Goal: Information Seeking & Learning: Learn about a topic

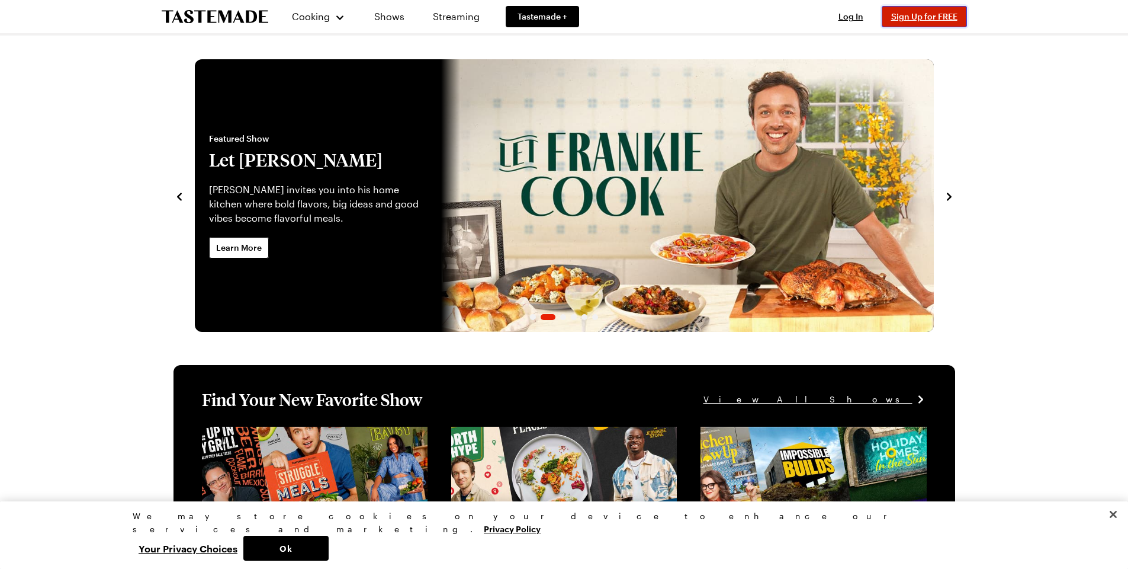
click at [904, 17] on span "Sign Up for FREE" at bounding box center [924, 16] width 66 height 10
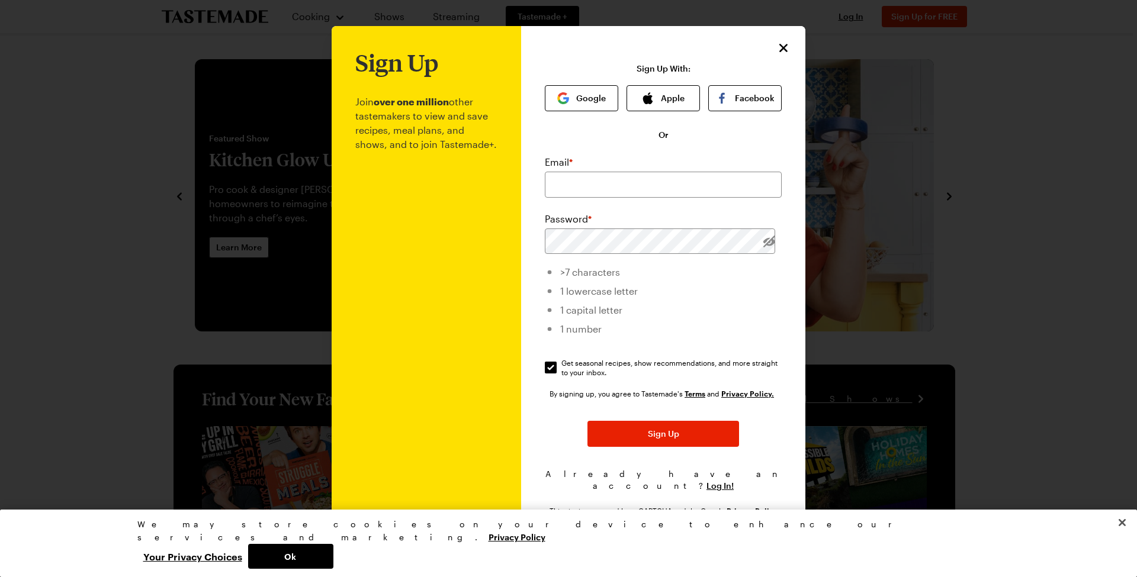
click at [787, 44] on div "Sign Up Join over one million other tastemakers to view and save recipes, meal …" at bounding box center [663, 288] width 284 height 525
click at [784, 50] on icon "Close" at bounding box center [784, 47] width 14 height 14
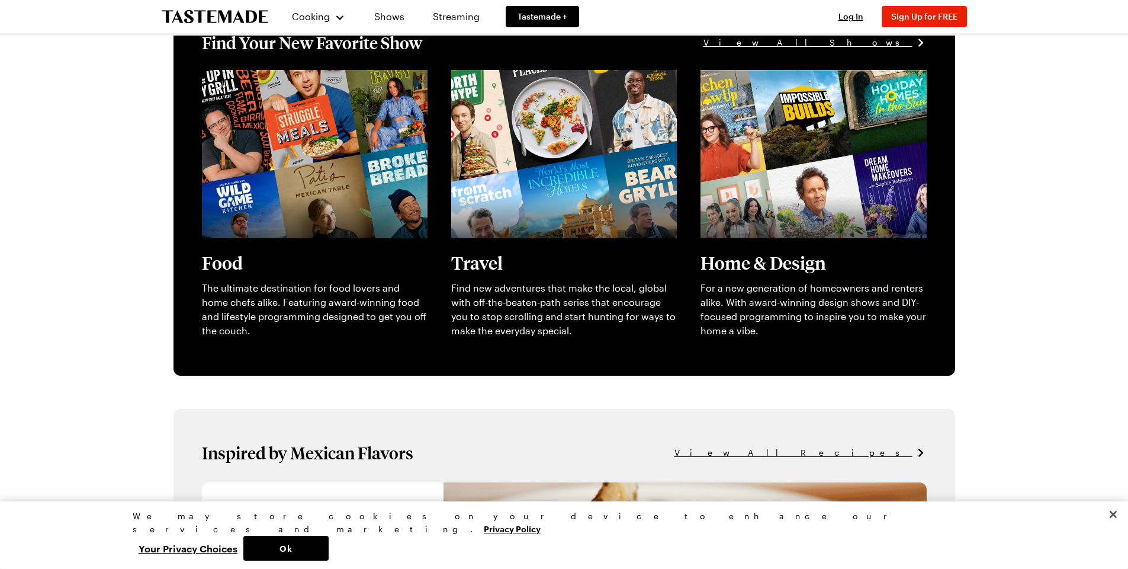
scroll to position [415, 0]
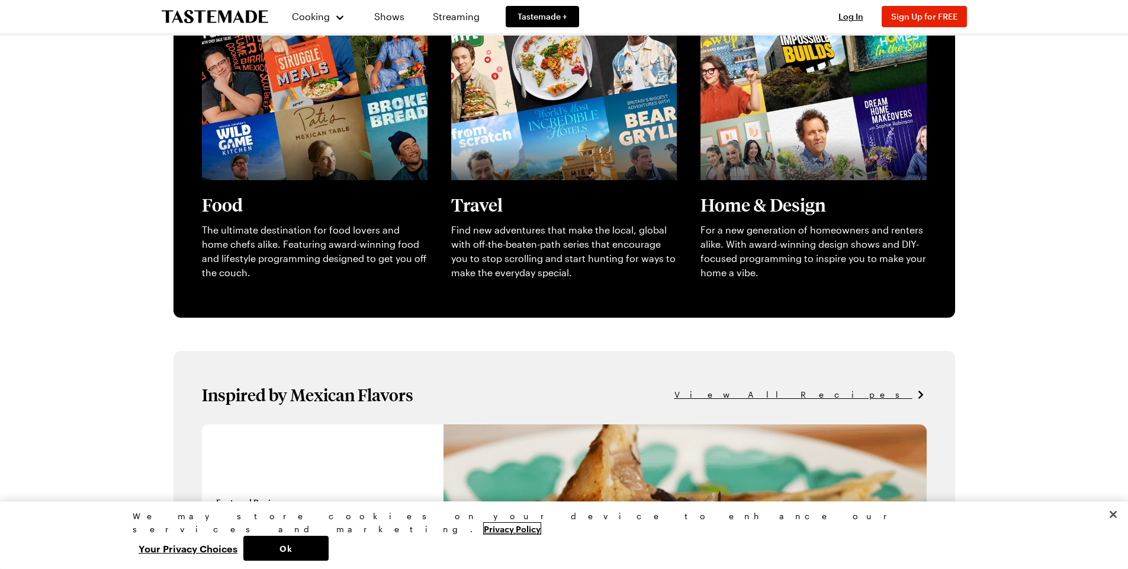
click at [484, 534] on link "Privacy Policy" at bounding box center [512, 527] width 57 height 11
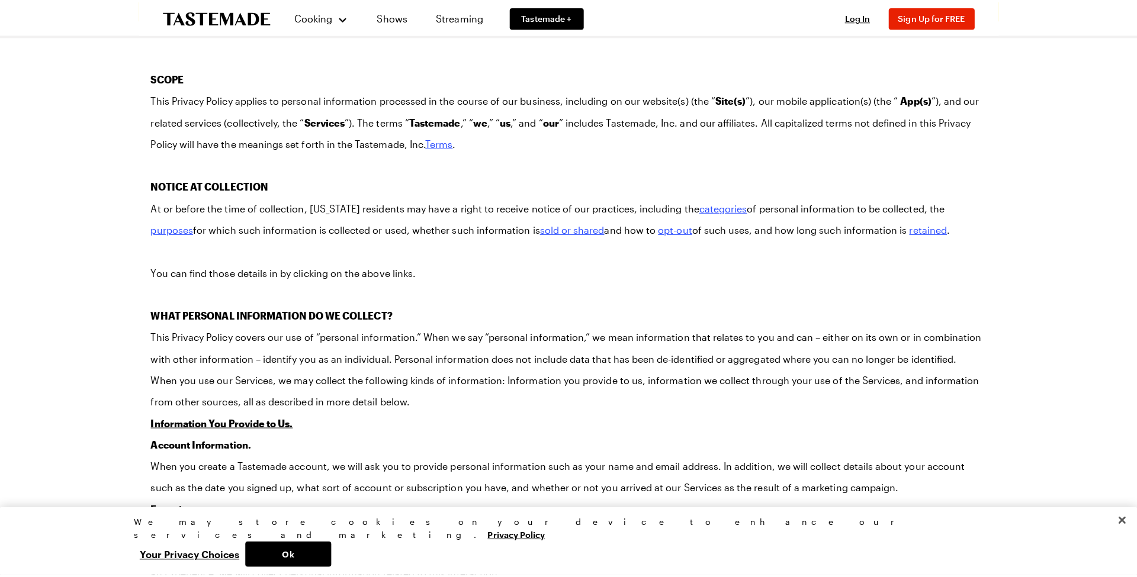
scroll to position [237, 0]
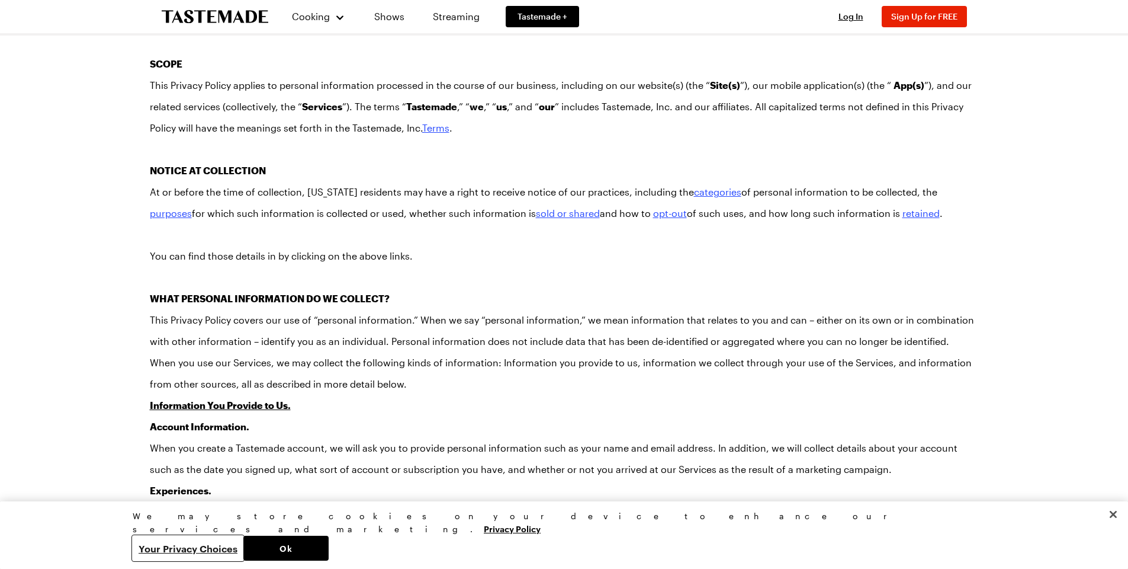
click at [243, 549] on button "Your Privacy Choices" at bounding box center [188, 547] width 111 height 25
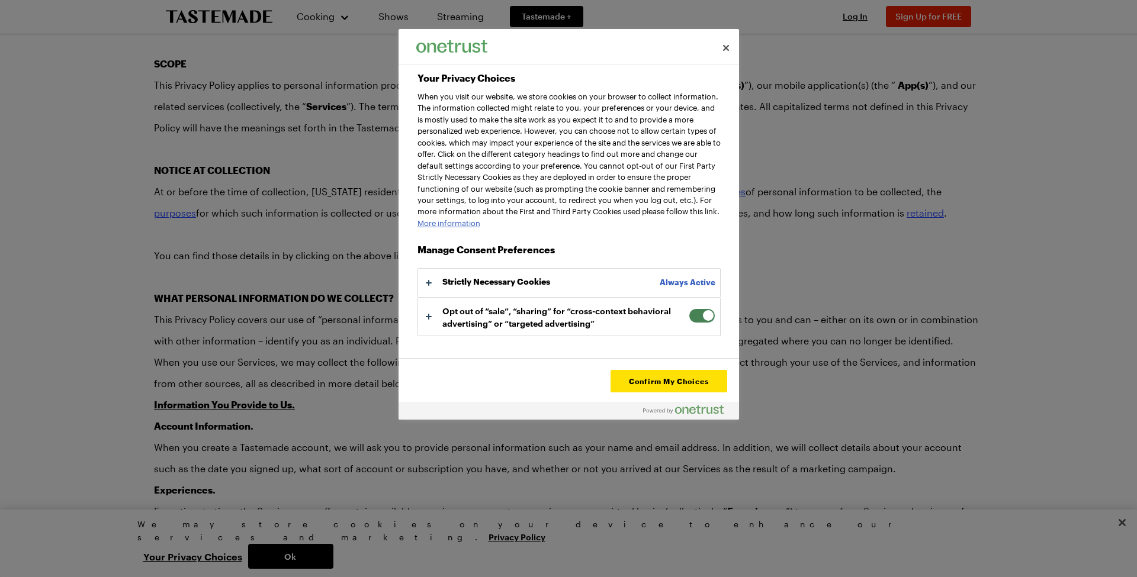
click at [694, 322] on span "Your Privacy Choices" at bounding box center [702, 316] width 27 height 15
click at [689, 309] on input "Opt out of “sale”, “sharing” for “cross-context behavioral advertising” or “tar…" at bounding box center [689, 309] width 0 height 0
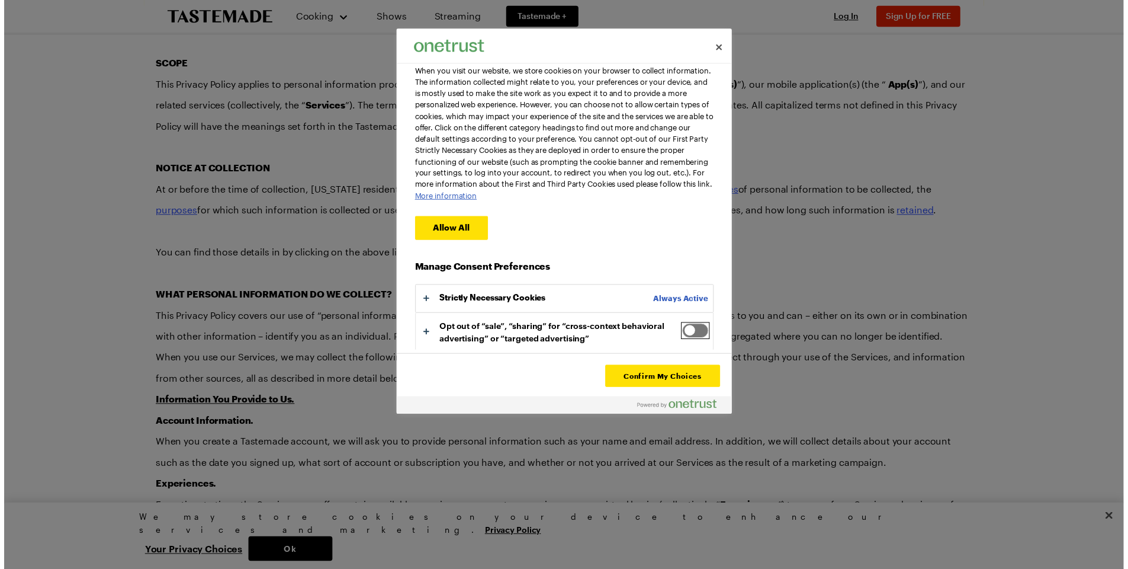
scroll to position [38, 0]
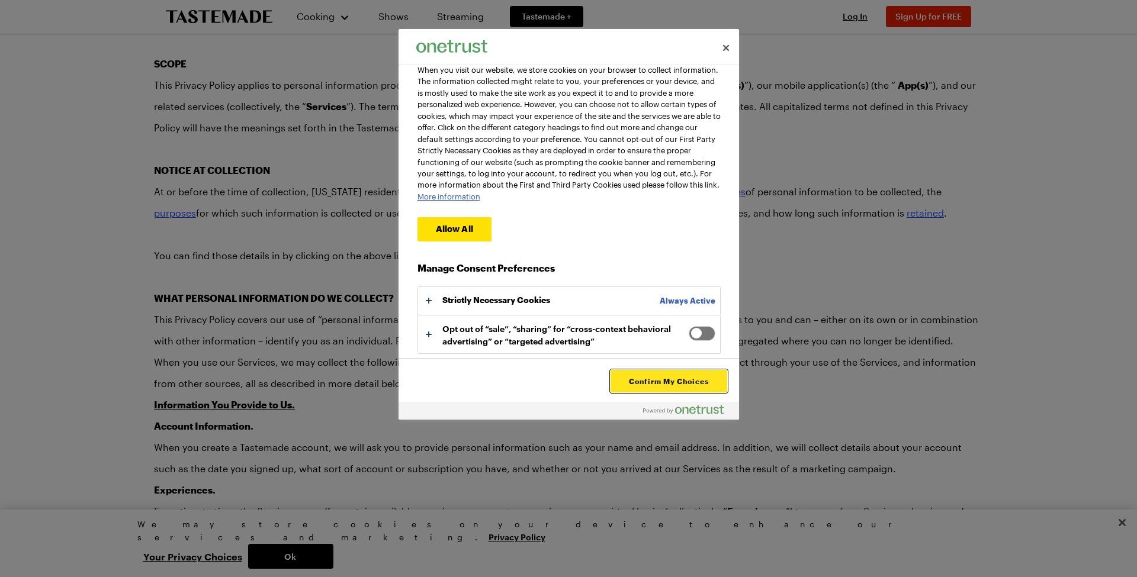
click at [647, 384] on button "Confirm My Choices" at bounding box center [669, 381] width 116 height 23
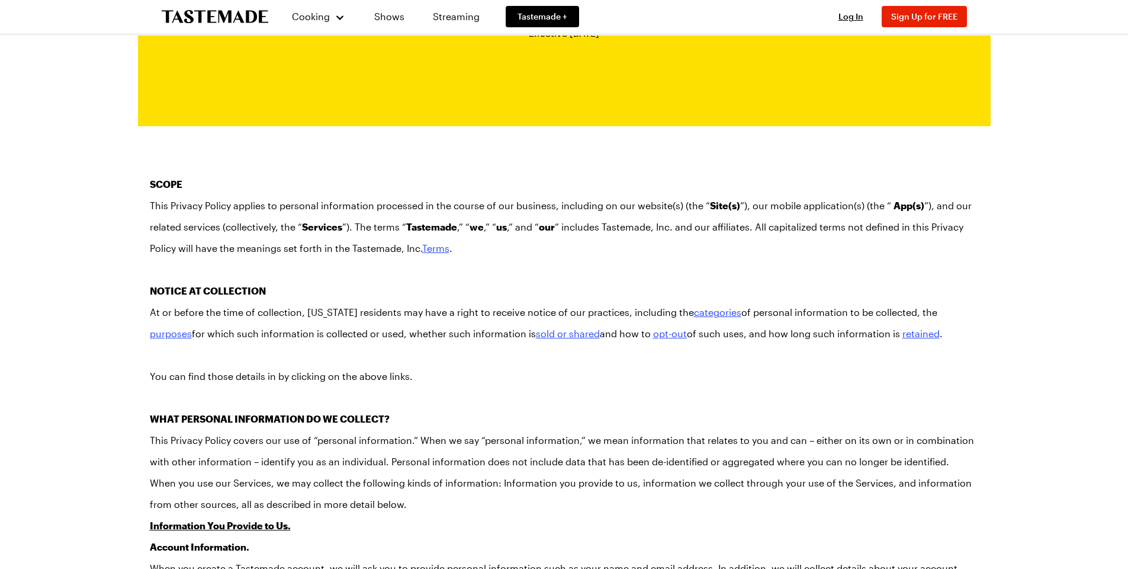
scroll to position [0, 0]
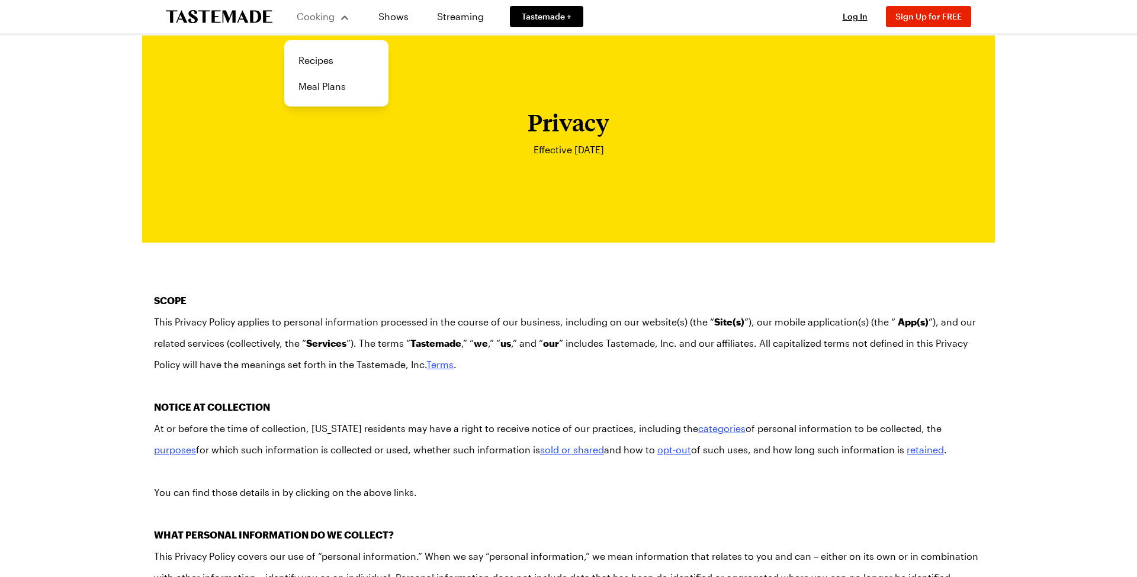
click at [326, 14] on span "Cooking" at bounding box center [316, 16] width 38 height 11
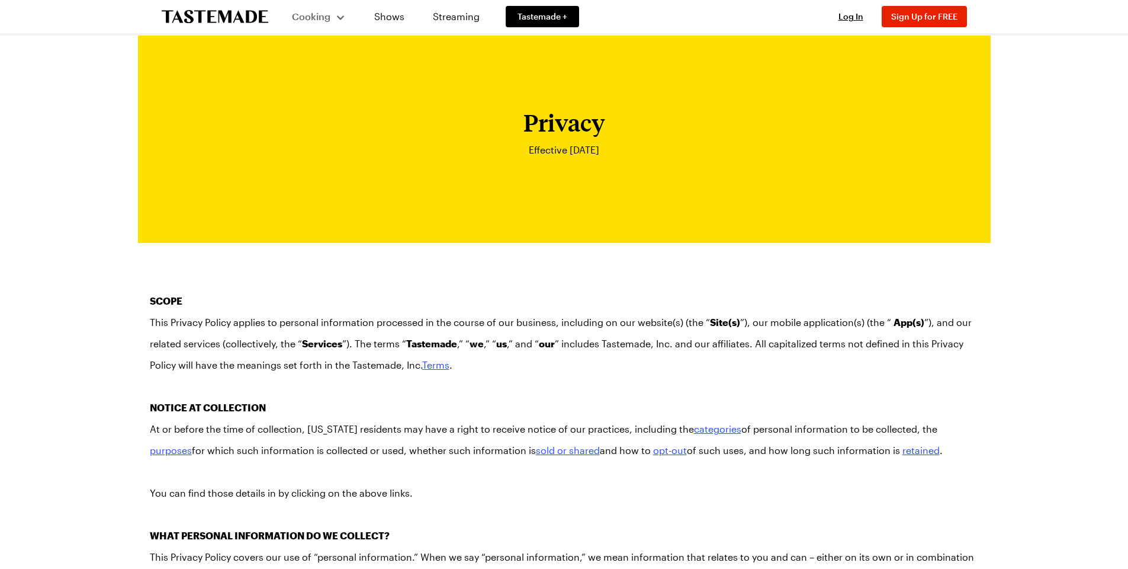
click at [313, 15] on span "Cooking" at bounding box center [311, 16] width 38 height 11
click at [306, 58] on link "Recipes" at bounding box center [332, 60] width 90 height 26
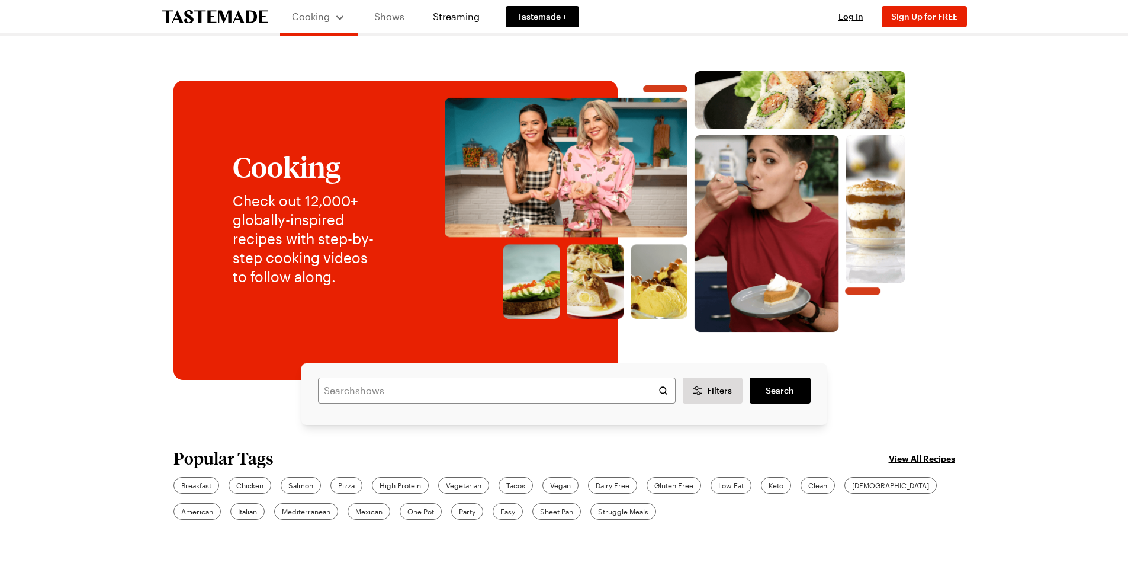
click at [382, 13] on link "Shows" at bounding box center [389, 16] width 54 height 33
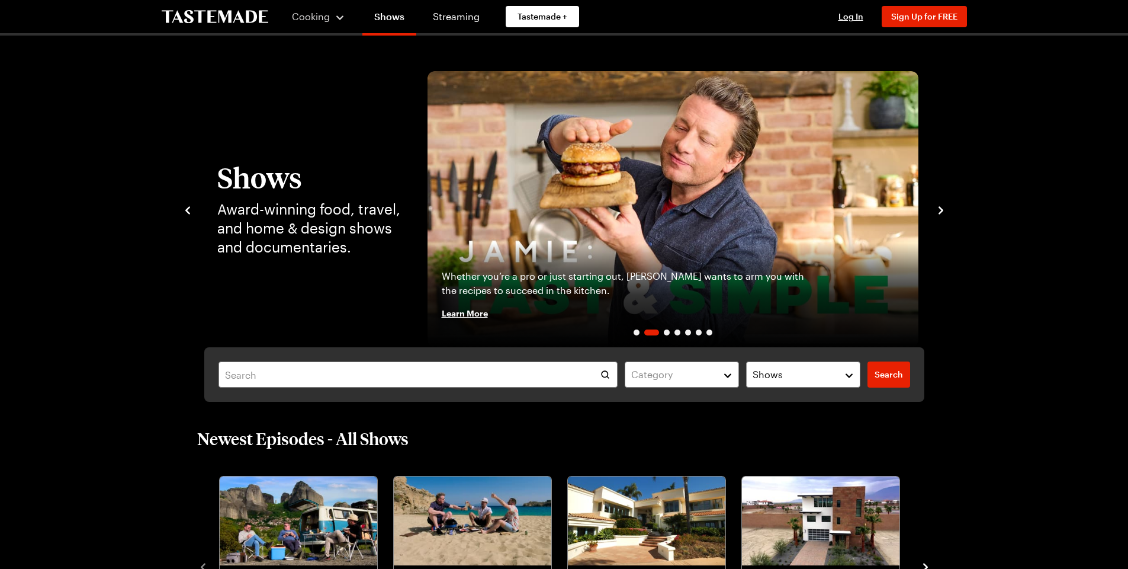
click at [941, 208] on icon "navigate to next item" at bounding box center [941, 210] width 5 height 8
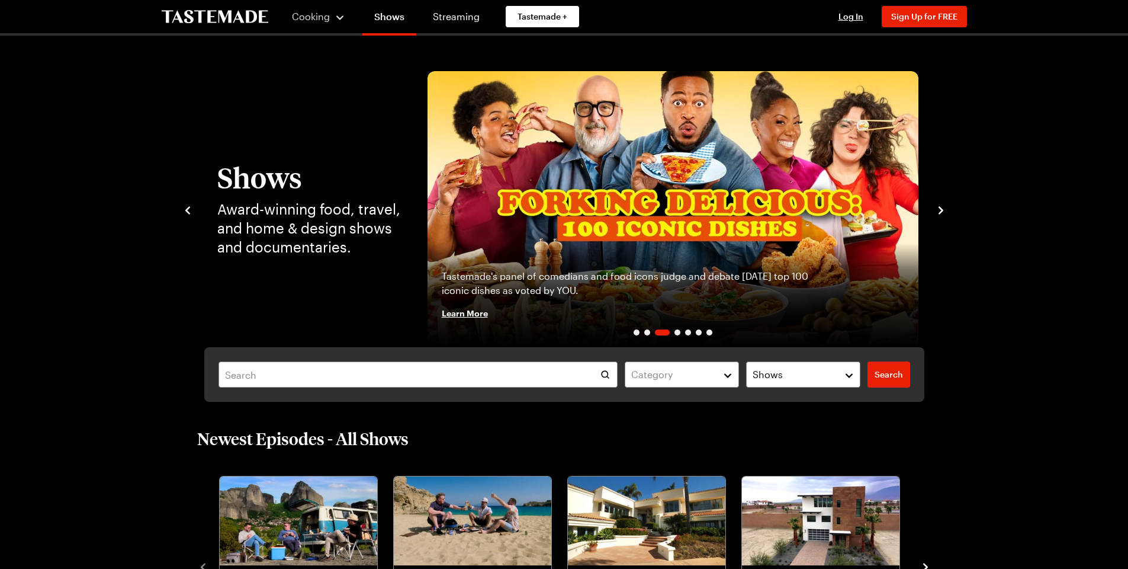
click at [941, 208] on icon "navigate to next item" at bounding box center [941, 210] width 5 height 8
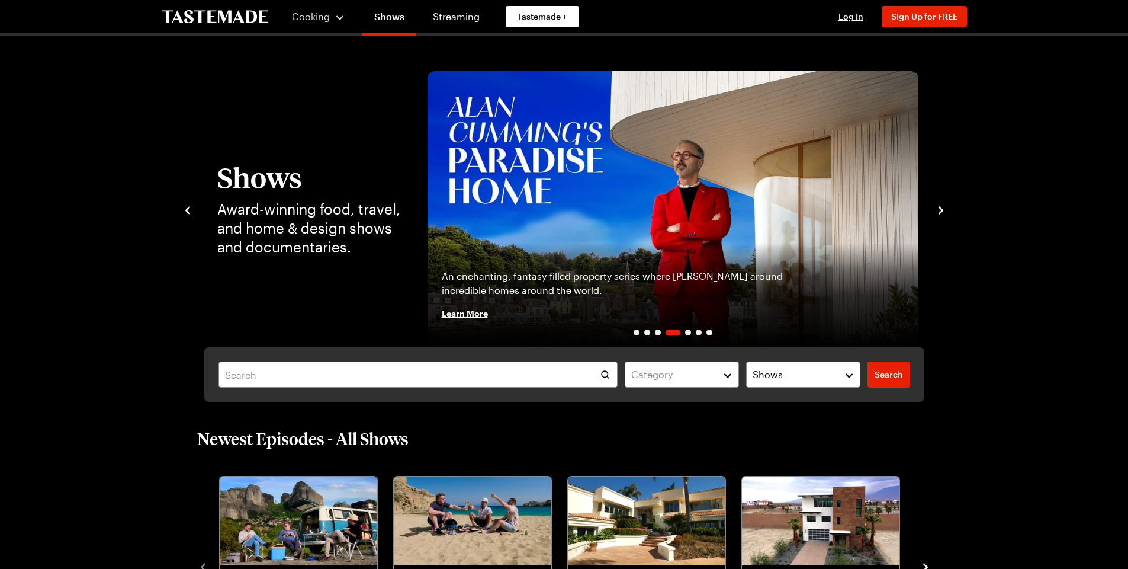
click at [941, 208] on icon "navigate to next item" at bounding box center [941, 210] width 5 height 8
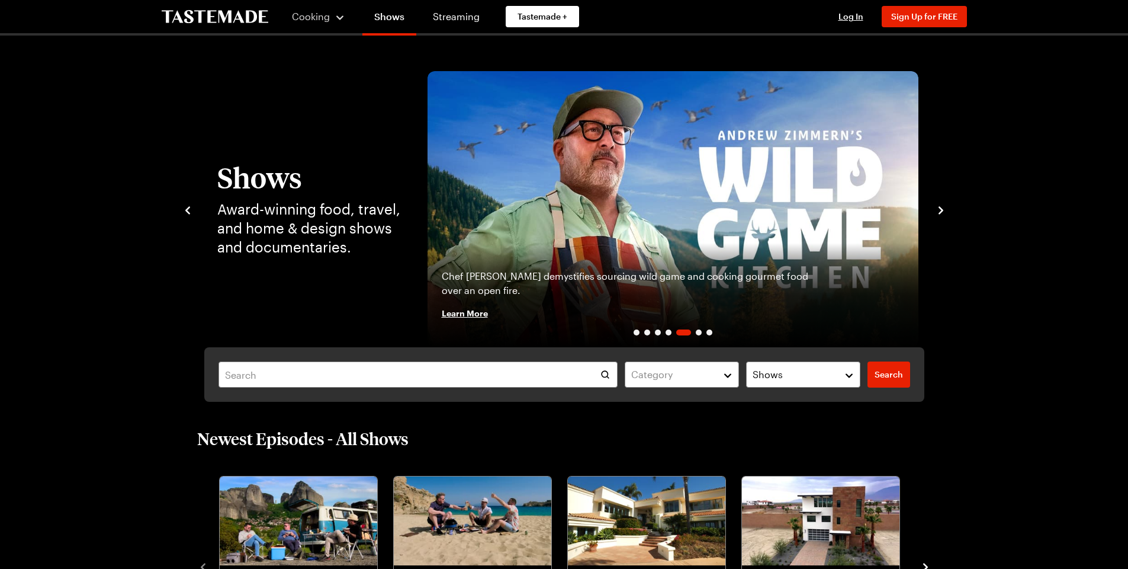
click at [941, 208] on icon "navigate to next item" at bounding box center [941, 210] width 5 height 8
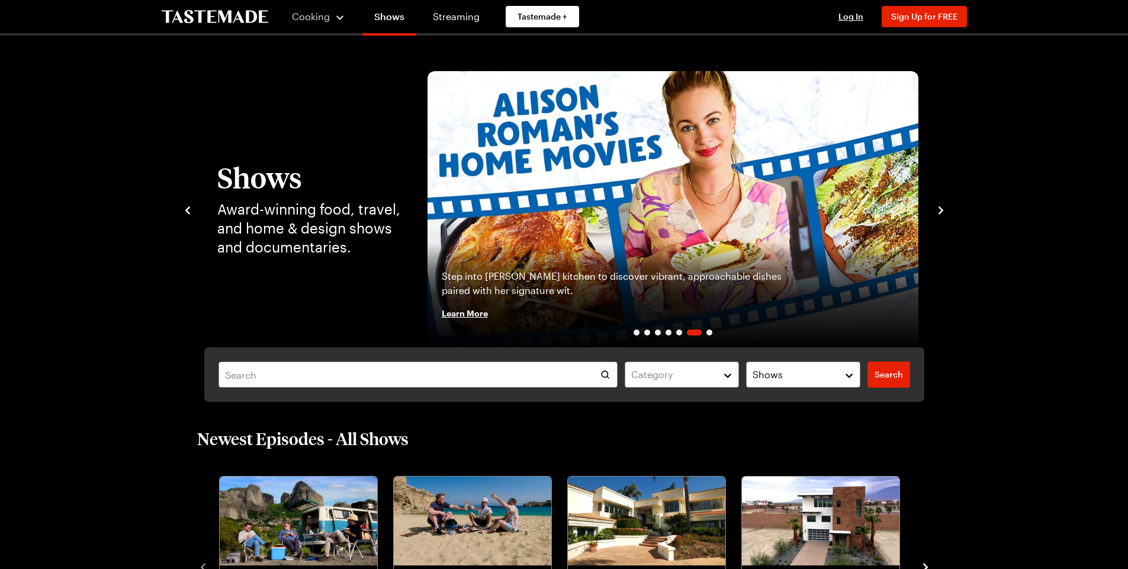
click at [941, 208] on icon "navigate to next item" at bounding box center [941, 210] width 5 height 8
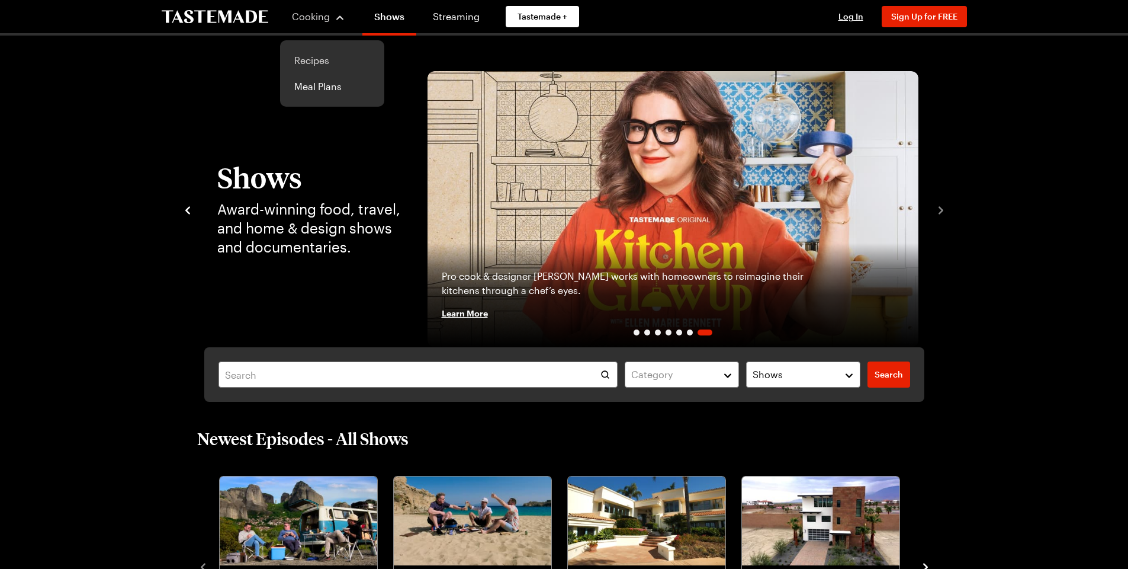
click at [311, 60] on link "Recipes" at bounding box center [332, 60] width 90 height 26
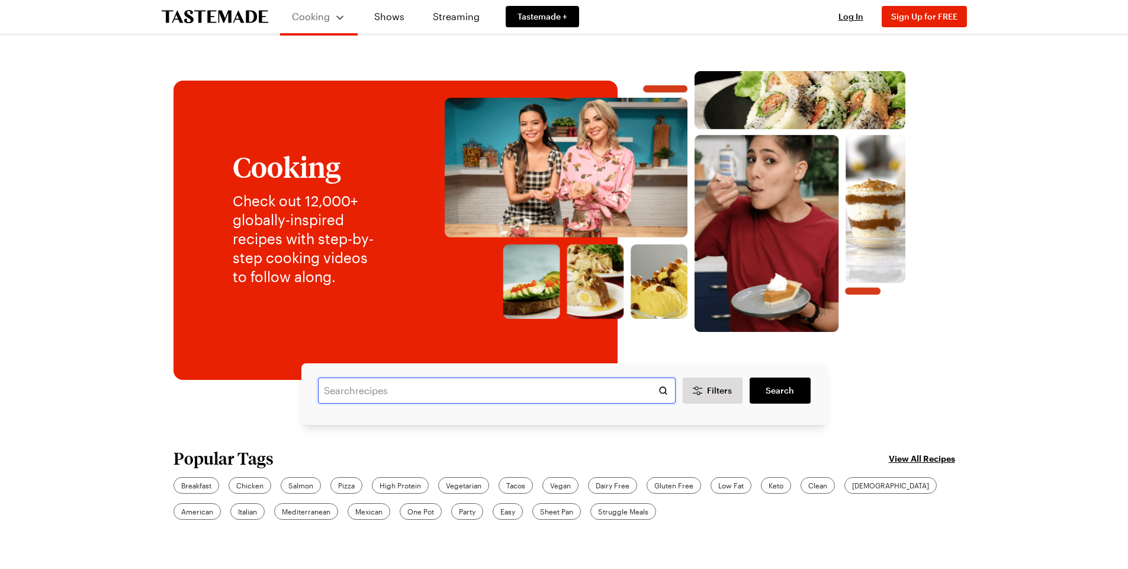
click at [391, 386] on input "text" at bounding box center [497, 390] width 358 height 26
type input "vegan"
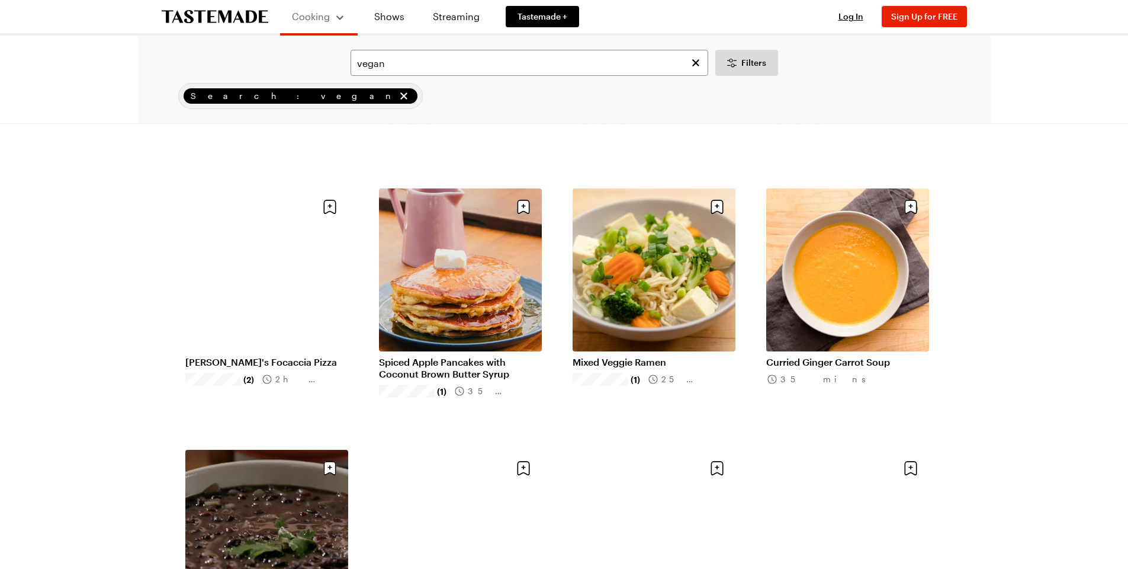
scroll to position [1066, 0]
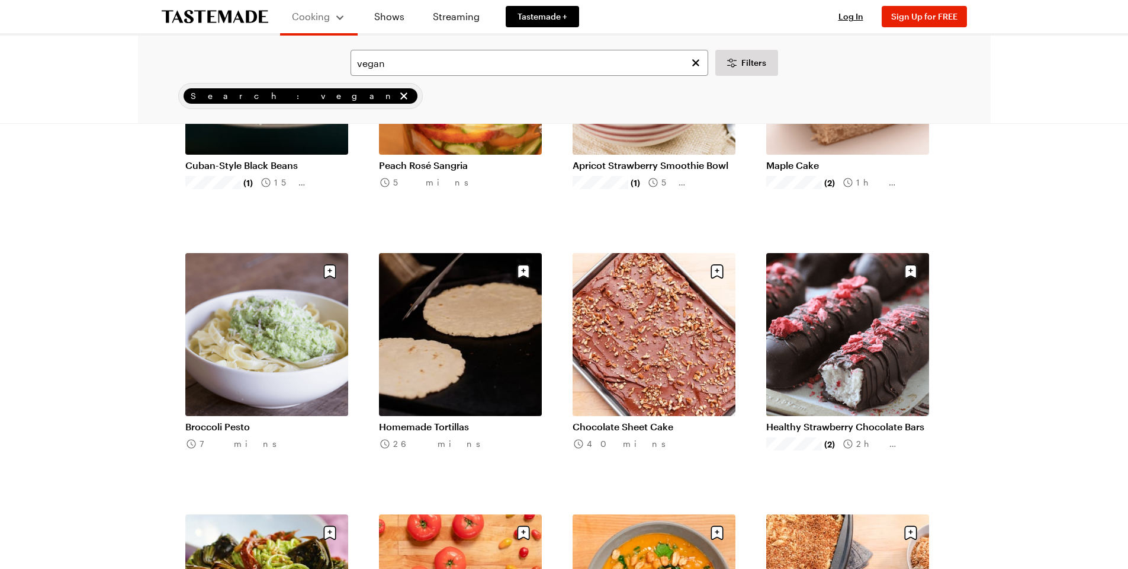
scroll to position [1599, 0]
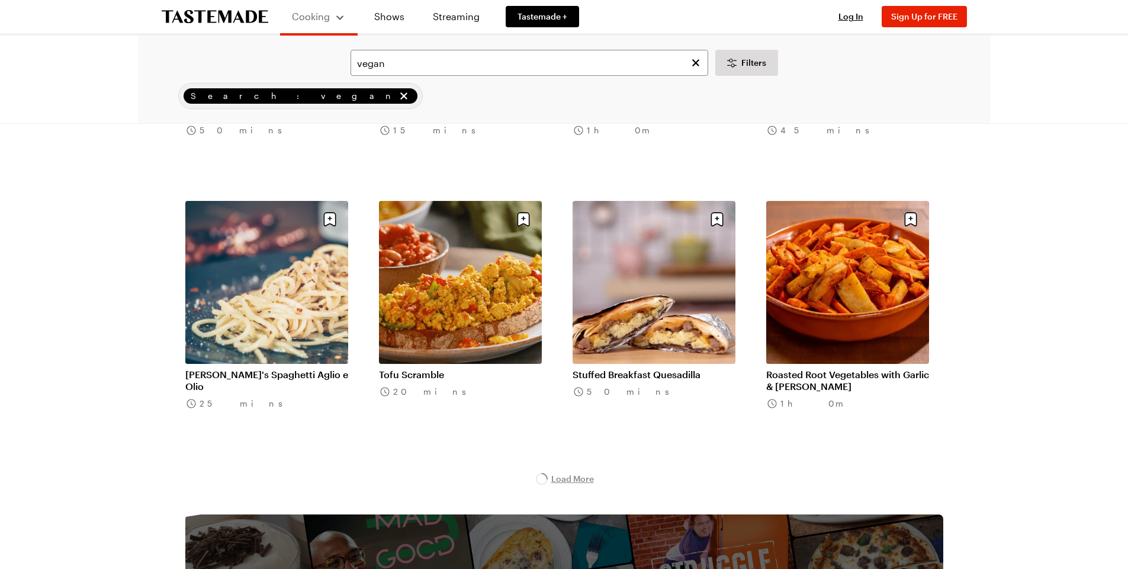
scroll to position [3080, 0]
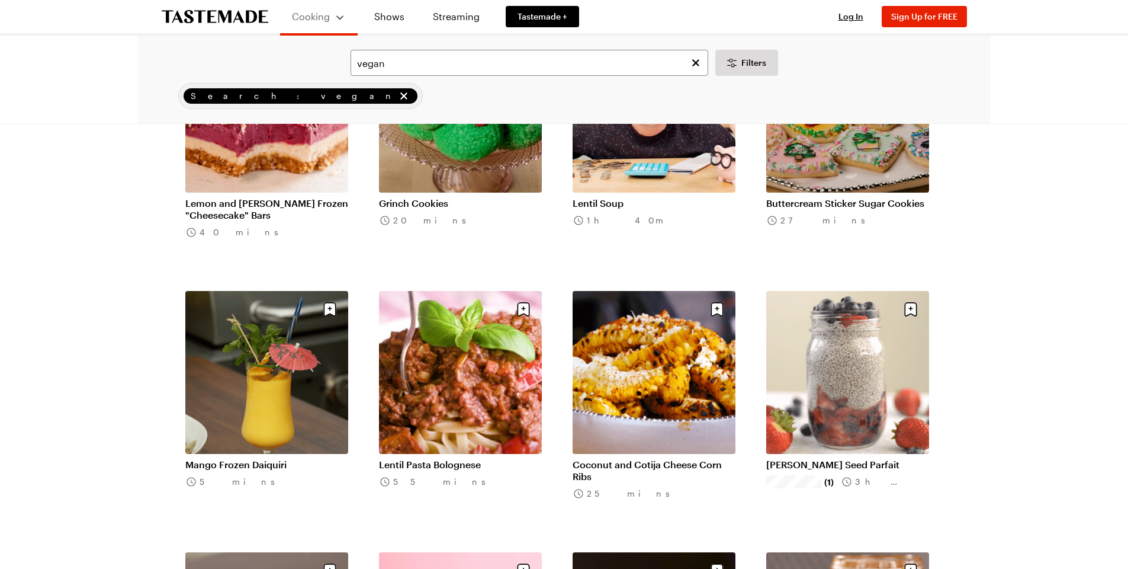
scroll to position [4383, 0]
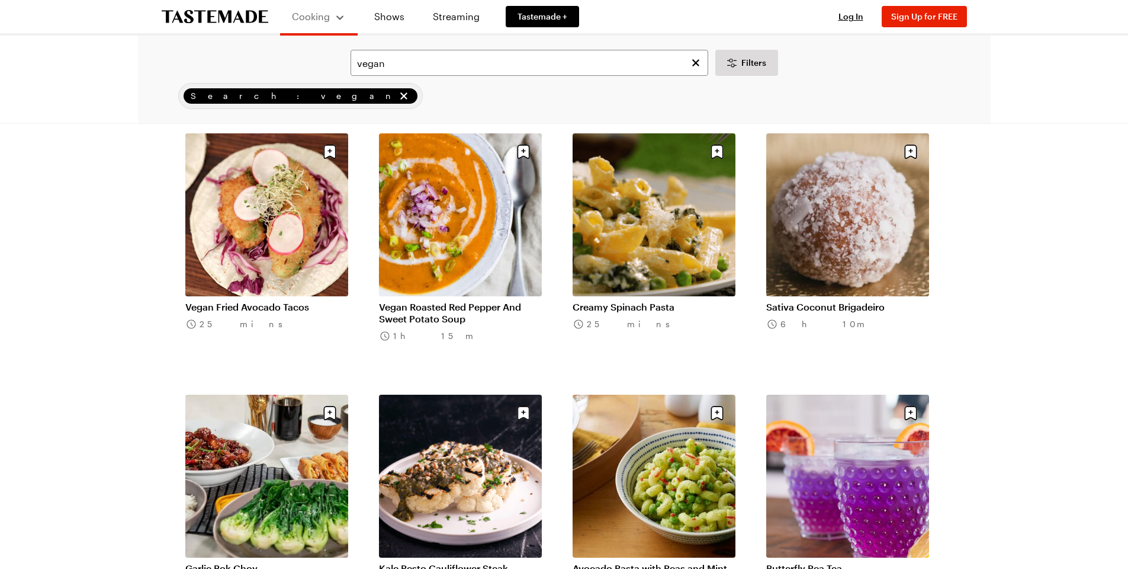
scroll to position [6337, 0]
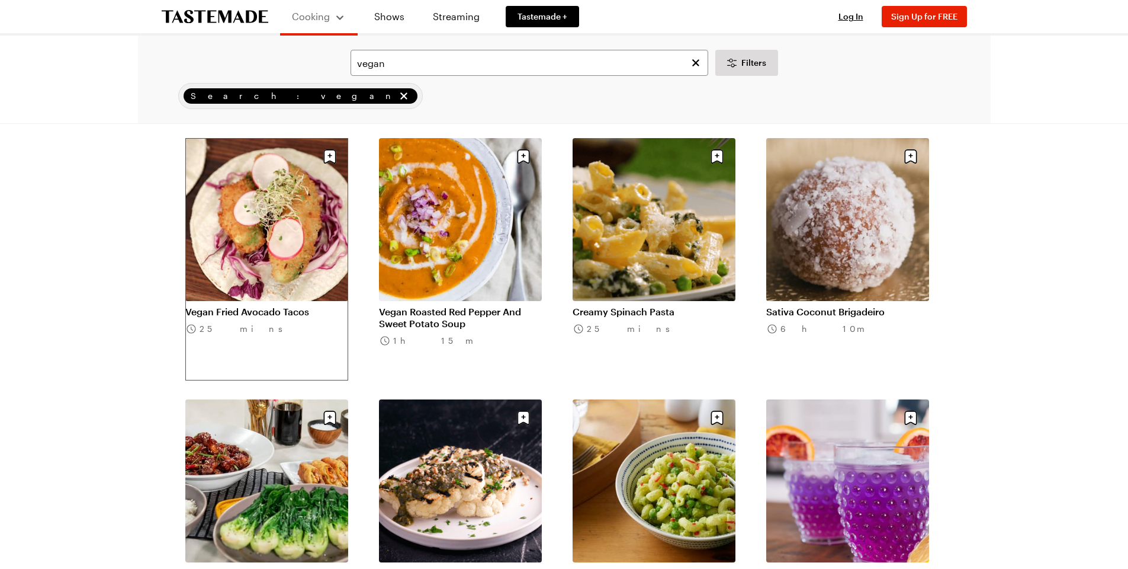
click at [239, 312] on link "Vegan Fried Avocado Tacos" at bounding box center [266, 312] width 163 height 12
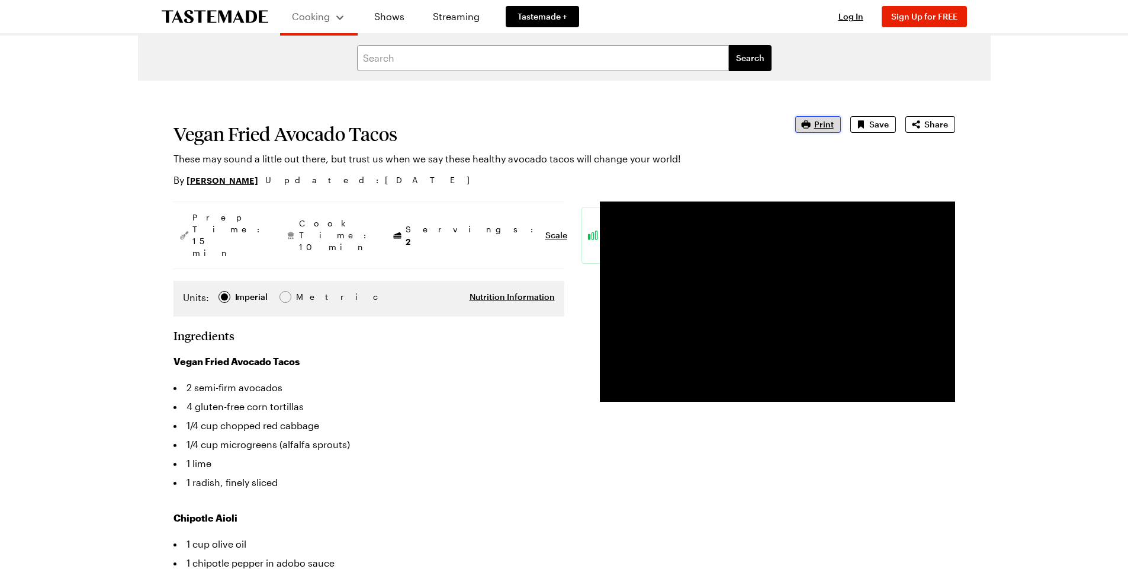
click at [812, 123] on icon "button" at bounding box center [806, 124] width 12 height 12
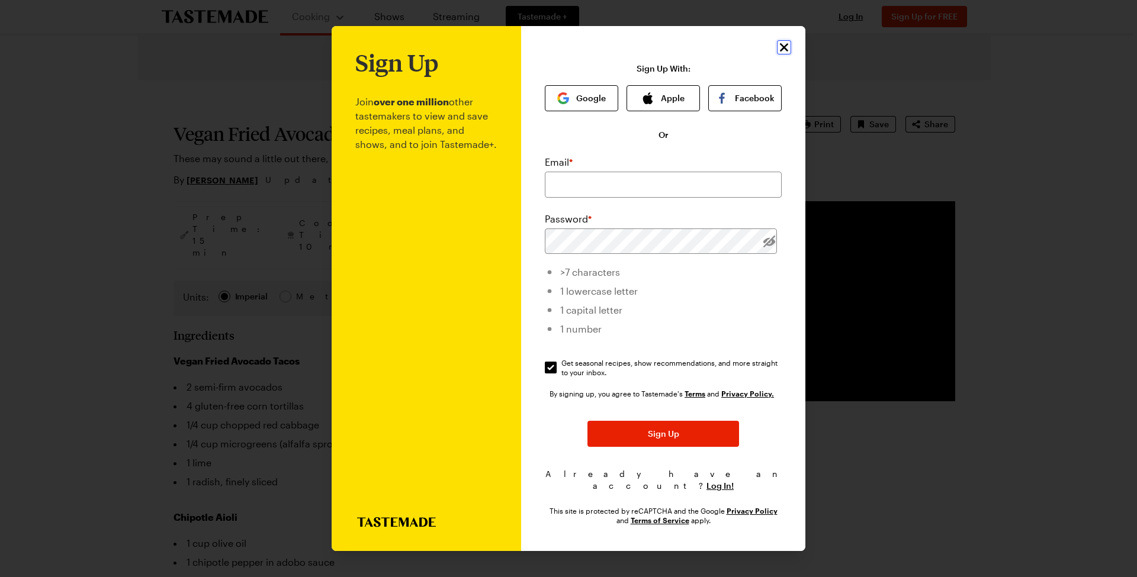
click at [785, 52] on icon "Close" at bounding box center [784, 47] width 8 height 8
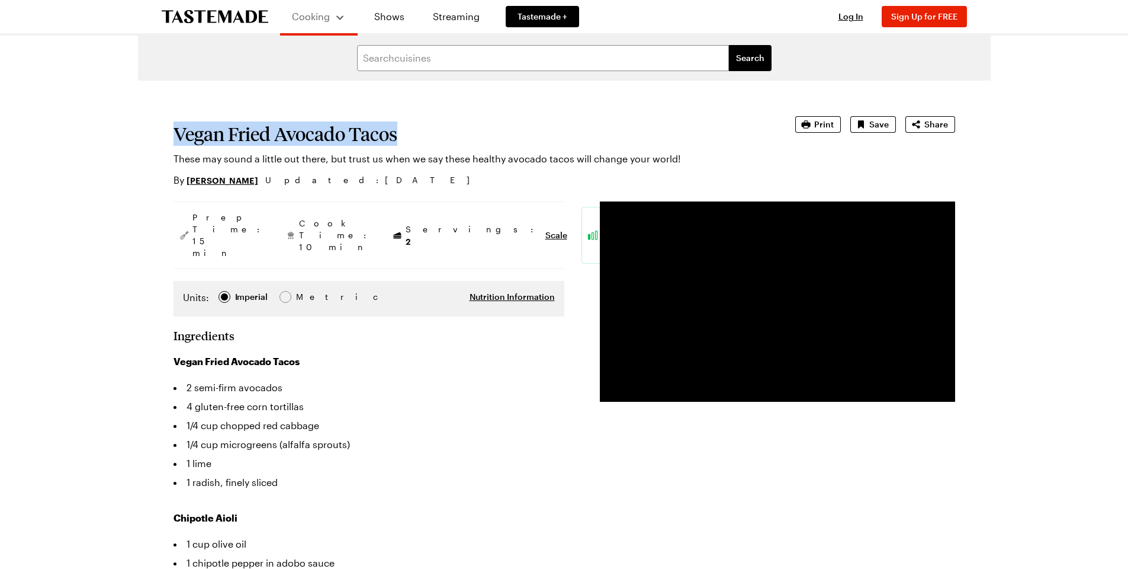
drag, startPoint x: 397, startPoint y: 135, endPoint x: 174, endPoint y: 140, distance: 223.9
click at [174, 140] on h1 "Vegan Fried Avocado Tacos" at bounding box center [468, 133] width 589 height 21
copy h1 "Vegan Fried Avocado Tacos"
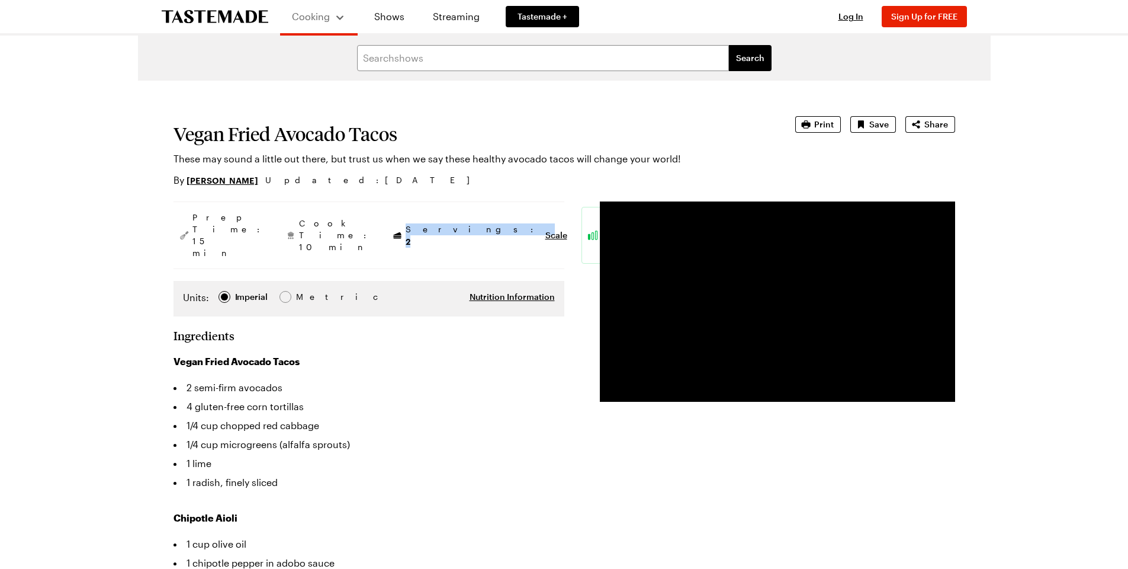
drag, startPoint x: 442, startPoint y: 217, endPoint x: 395, endPoint y: 219, distance: 47.4
click at [395, 219] on div "Servings: 2 Scale" at bounding box center [479, 235] width 185 height 57
copy span "Servings: 2"
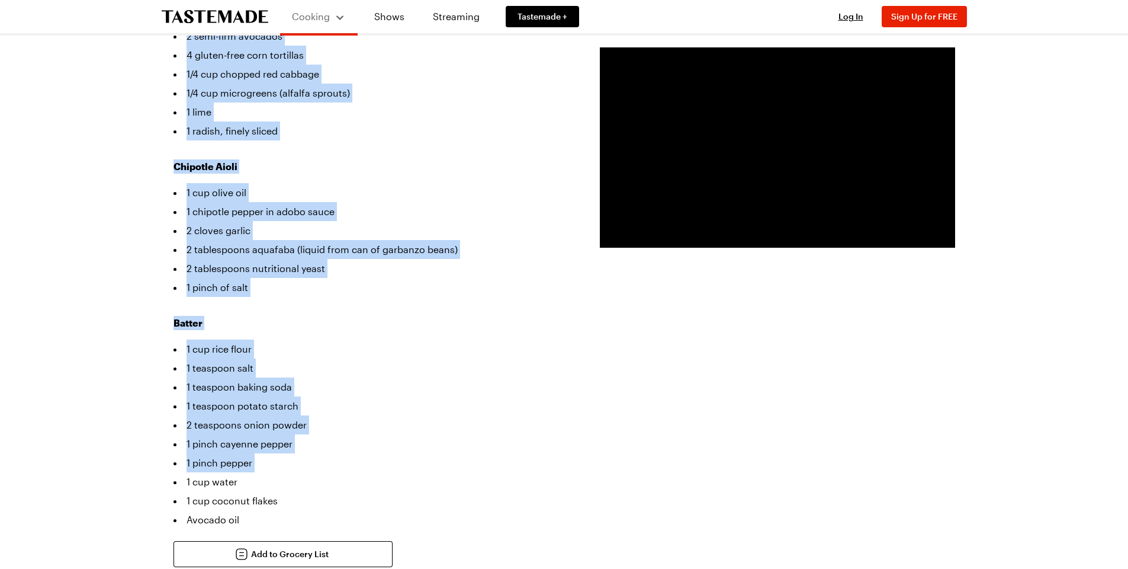
scroll to position [415, 0]
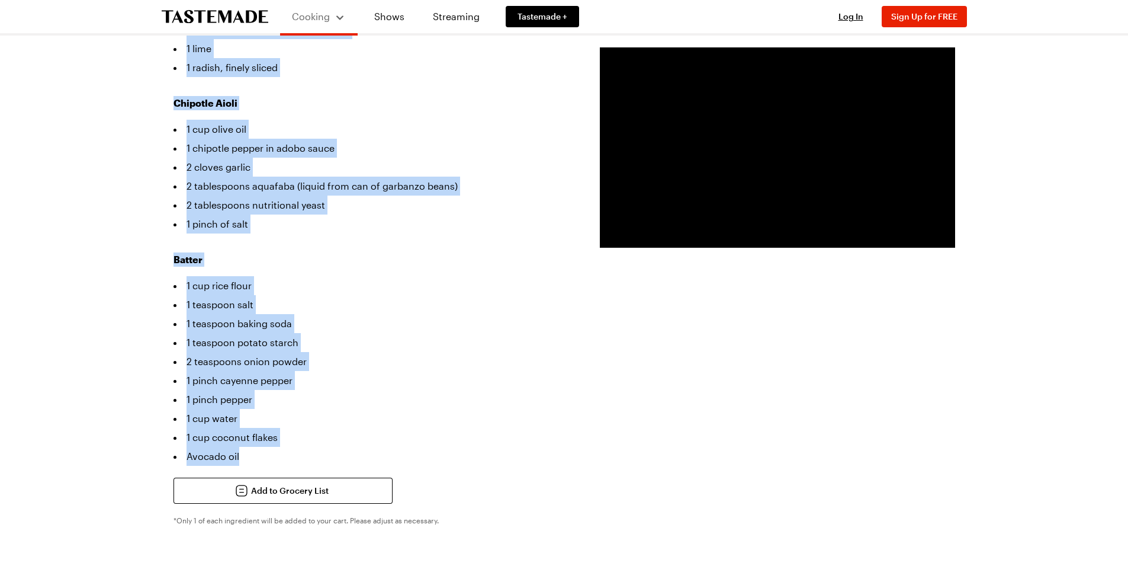
drag, startPoint x: 173, startPoint y: 121, endPoint x: 246, endPoint y: 423, distance: 310.7
click at [246, 423] on section "Ingredients Vegan Fried Avocado Tacos 2 semi-firm avocados 4 gluten-free corn t…" at bounding box center [369, 240] width 391 height 652
copy section "Ingredients Vegan Fried Avocado Tacos 2 semi-firm avocados 4 gluten-free corn t…"
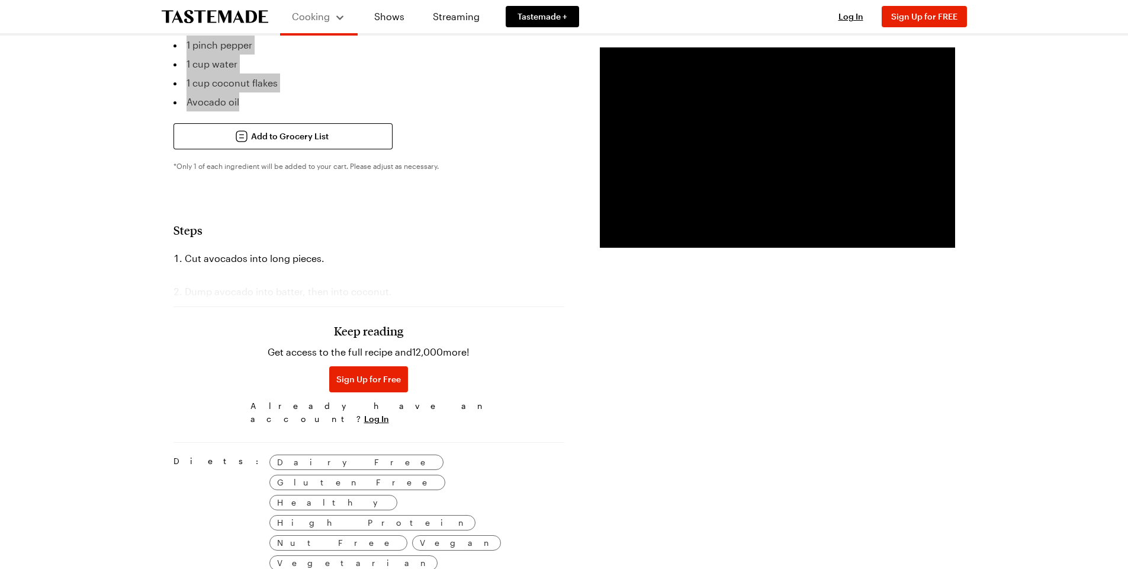
scroll to position [770, 0]
